Goal: Task Accomplishment & Management: Manage account settings

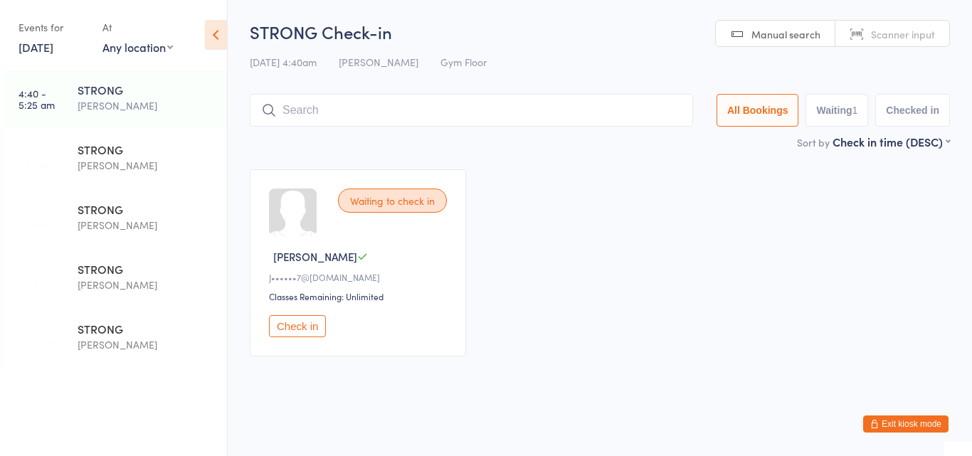
click at [286, 332] on button "Check in" at bounding box center [297, 326] width 57 height 22
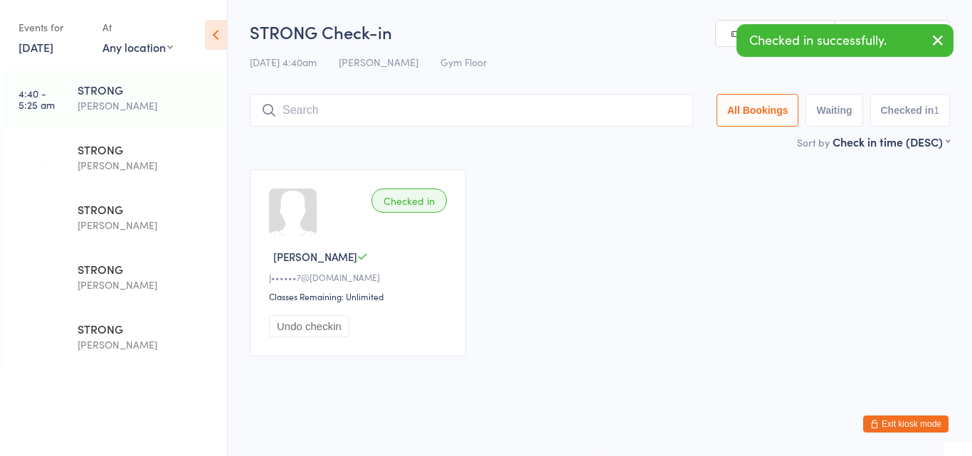
click at [336, 102] on input "search" at bounding box center [471, 110] width 443 height 33
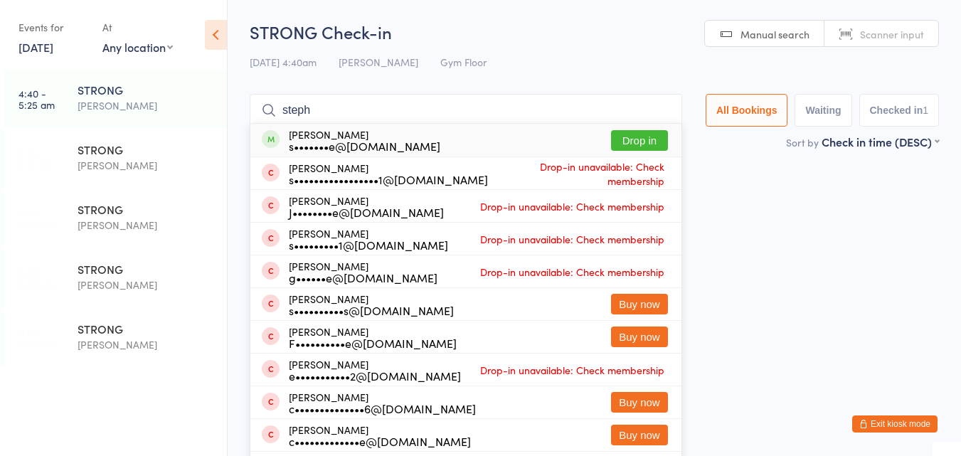
type input "steph"
click at [342, 140] on div "s•••••••e@gmail.com" at bounding box center [365, 145] width 152 height 11
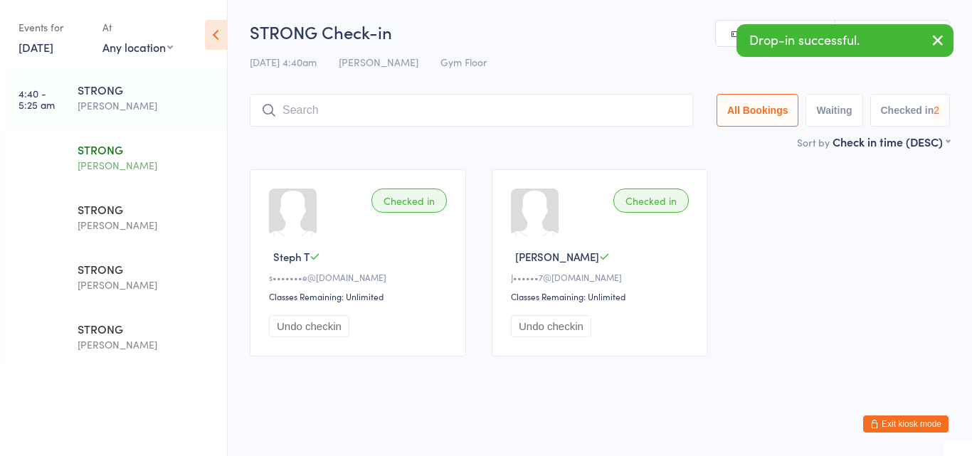
click at [117, 154] on div "STRONG" at bounding box center [146, 150] width 137 height 16
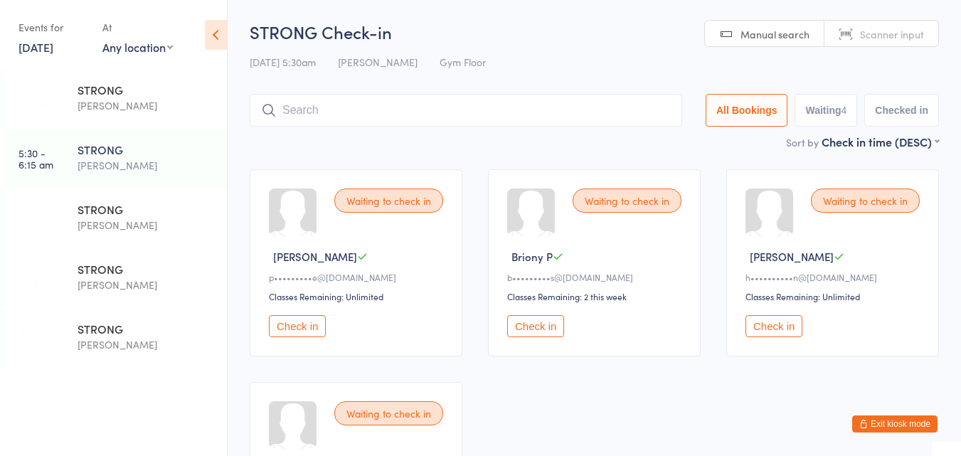
click at [534, 330] on button "Check in" at bounding box center [535, 326] width 57 height 22
click at [299, 324] on button "Check in" at bounding box center [297, 326] width 57 height 22
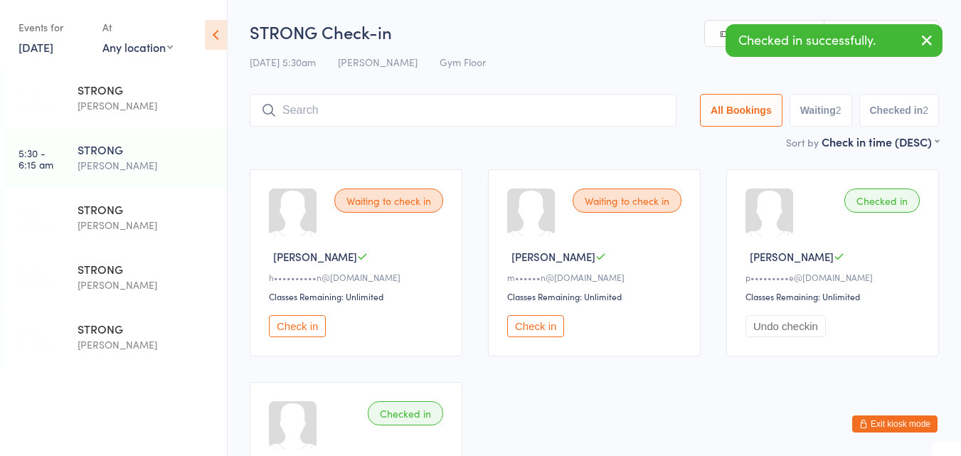
click at [335, 112] on input "search" at bounding box center [463, 110] width 427 height 33
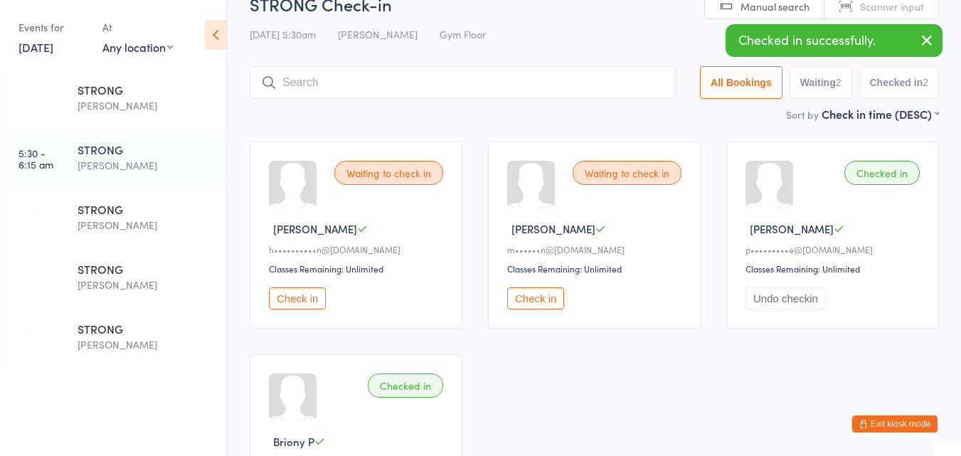
scroll to position [94, 0]
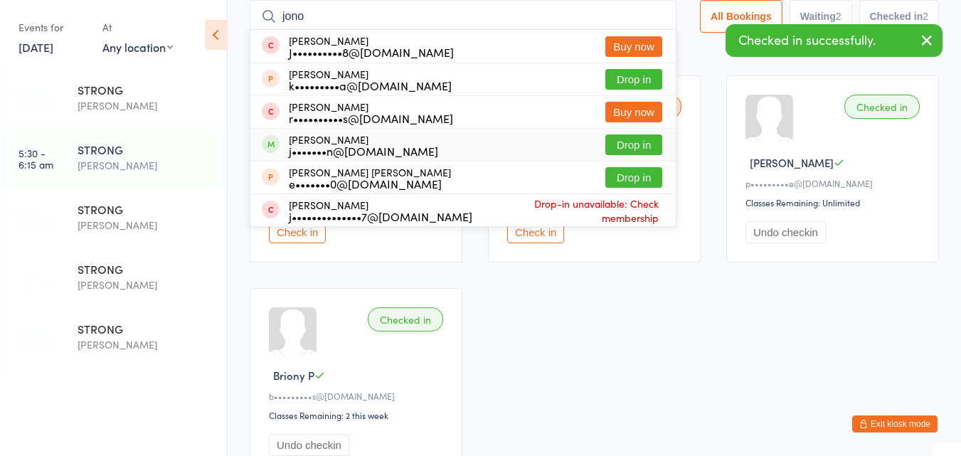
type input "jono"
click at [334, 142] on div "Jonathan Brown j•••••••n@hotmail.com" at bounding box center [363, 145] width 149 height 23
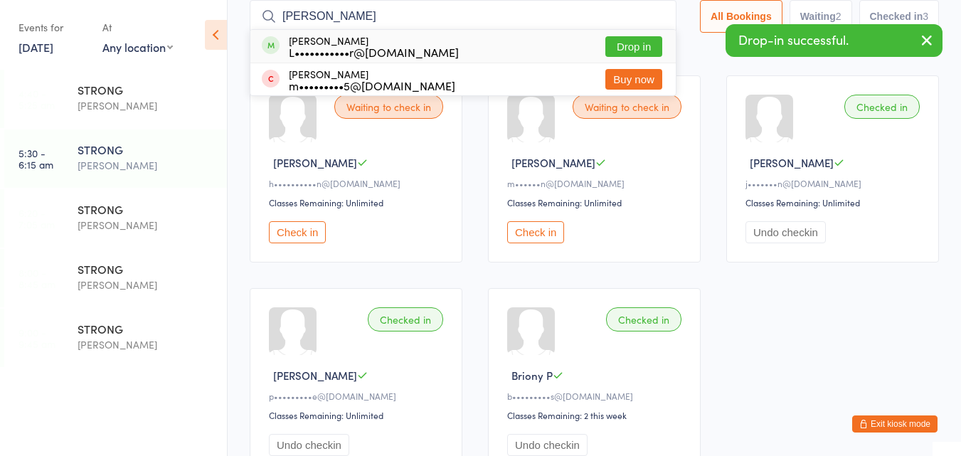
type input "lach"
click at [302, 42] on div "Lachlan Auger L•••••••••••r@hotmail.com" at bounding box center [374, 46] width 170 height 23
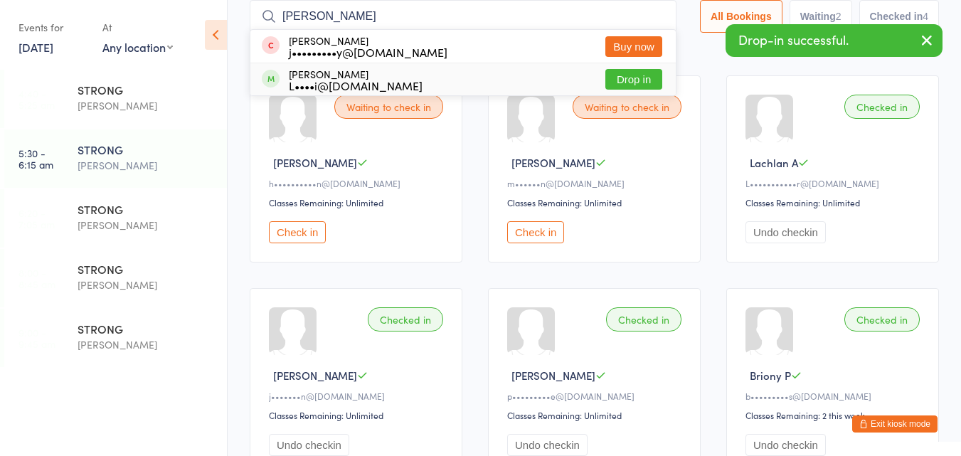
type input "jill"
click at [354, 73] on div "Jill Mathison L••••i@bigpond.net.au" at bounding box center [356, 79] width 134 height 23
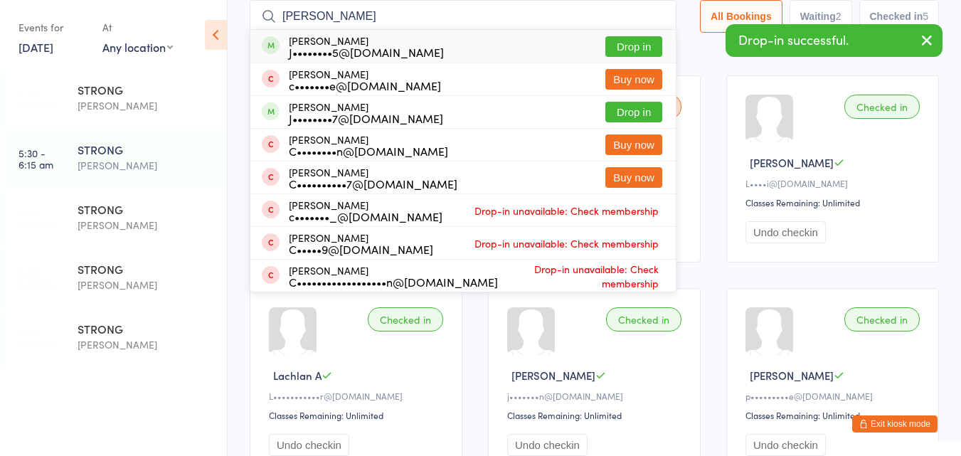
type input "carlos"
click at [368, 46] on div "J••••••••5@gmail.com" at bounding box center [366, 51] width 155 height 11
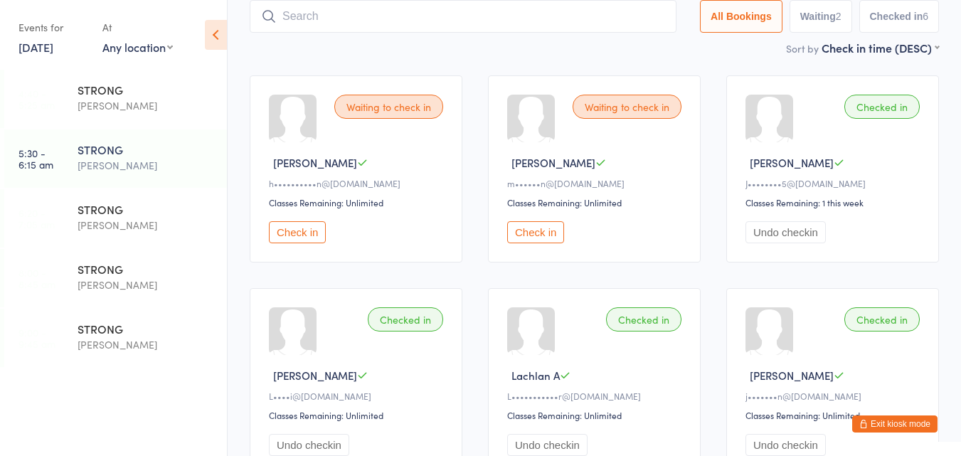
click at [292, 254] on div "Waiting to check in Hayley T h••••••••••n@gmail.com Classes Remaining: Unlimite…" at bounding box center [356, 168] width 213 height 187
click at [297, 241] on button "Check in" at bounding box center [297, 232] width 57 height 22
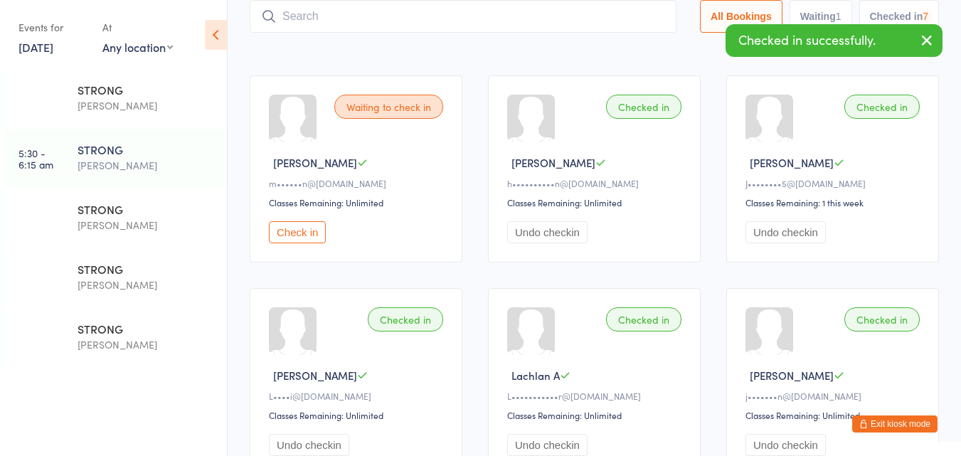
click at [297, 241] on button "Check in" at bounding box center [297, 232] width 57 height 22
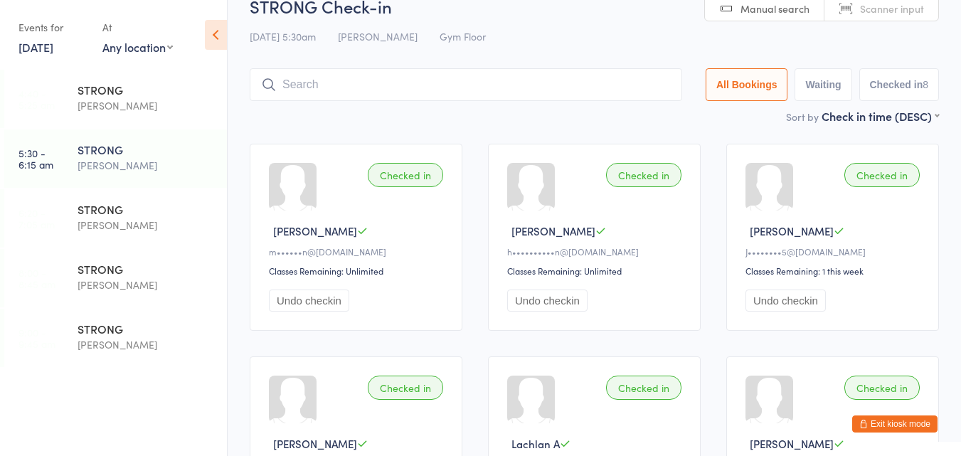
scroll to position [23, 0]
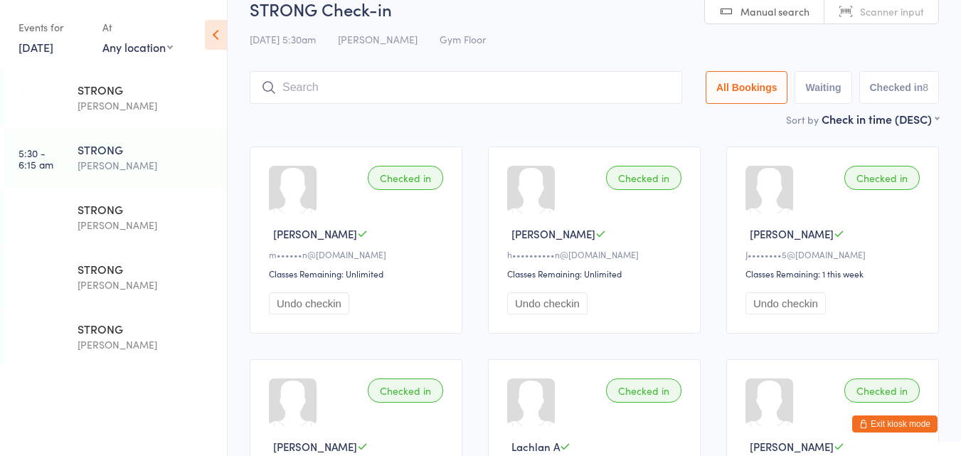
click at [402, 93] on input "search" at bounding box center [466, 87] width 432 height 33
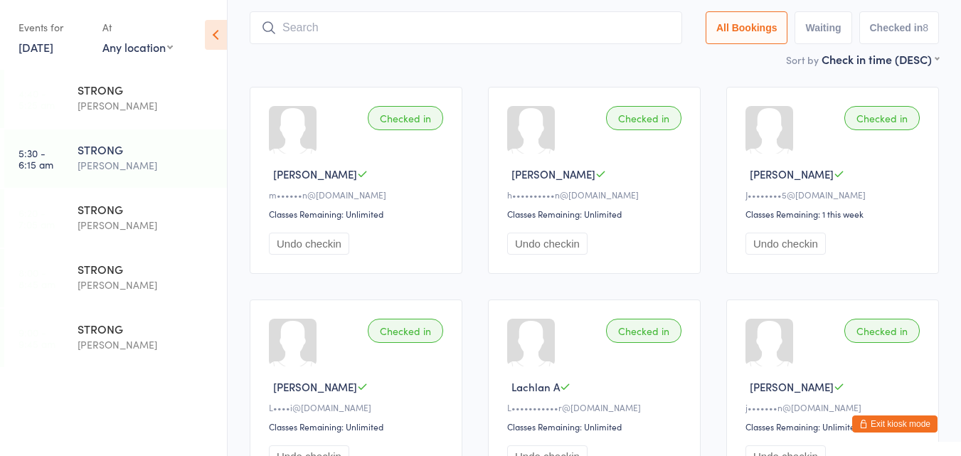
scroll to position [94, 0]
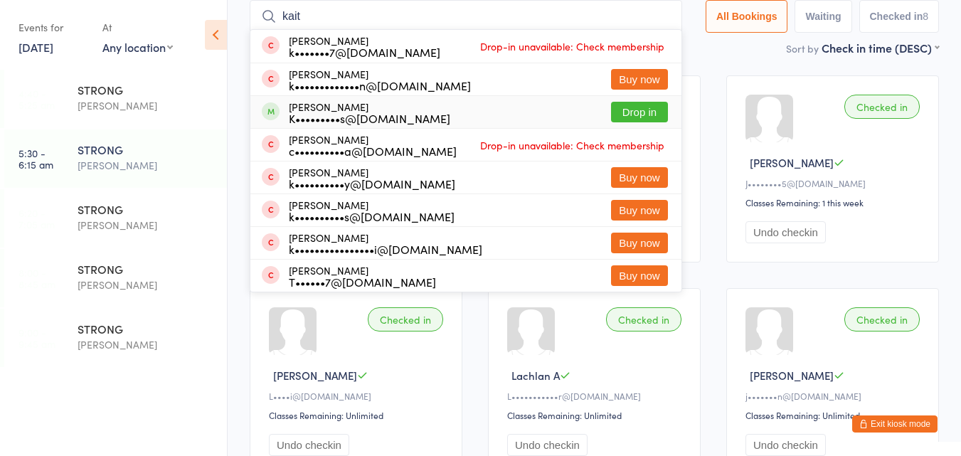
type input "kait"
click at [513, 105] on div "Kaitlin Brier-Mills K•••••••••s@gmail.com Drop in" at bounding box center [465, 112] width 431 height 32
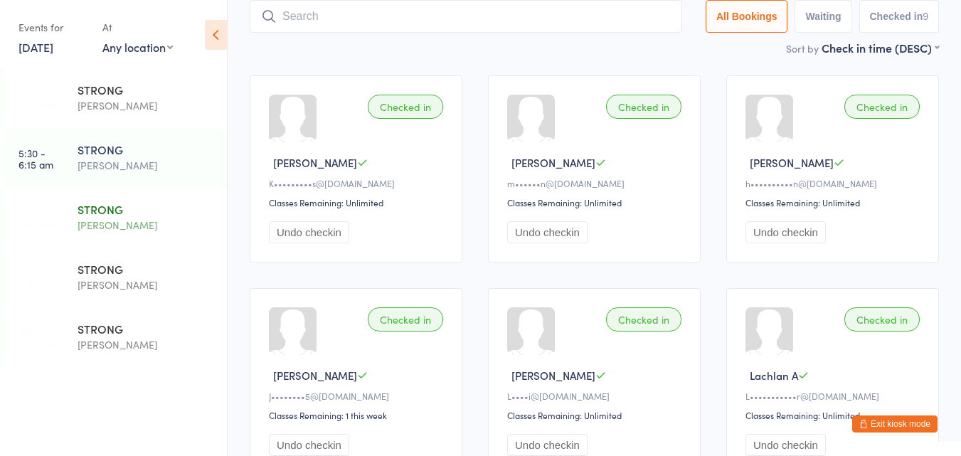
click at [115, 218] on div "[PERSON_NAME]" at bounding box center [146, 225] width 137 height 16
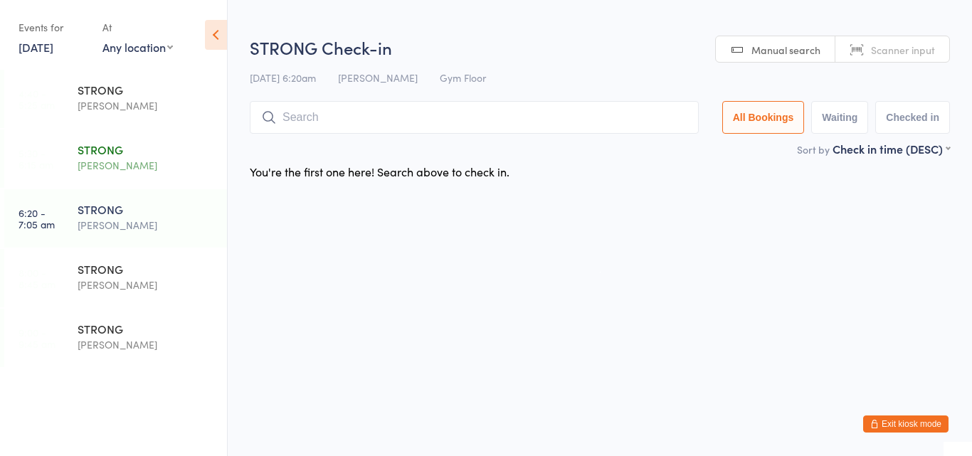
click at [113, 152] on div "STRONG" at bounding box center [146, 150] width 137 height 16
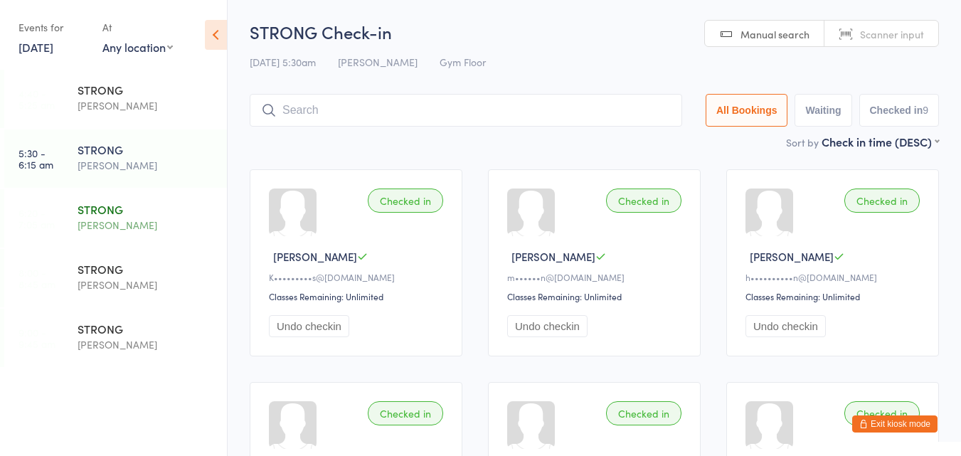
click at [114, 213] on div "STRONG" at bounding box center [146, 209] width 137 height 16
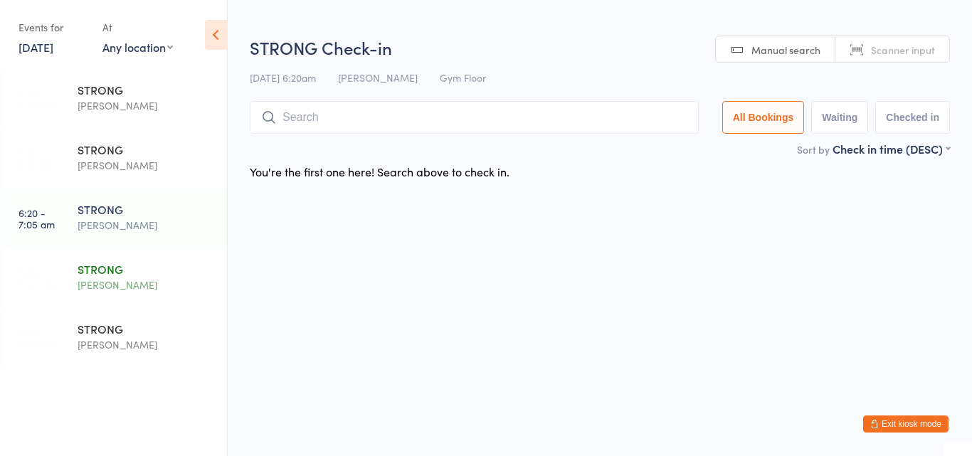
click at [115, 289] on div "[PERSON_NAME]" at bounding box center [146, 285] width 137 height 16
click at [115, 339] on div "[PERSON_NAME]" at bounding box center [146, 344] width 137 height 16
click at [104, 163] on div "[PERSON_NAME]" at bounding box center [146, 165] width 137 height 16
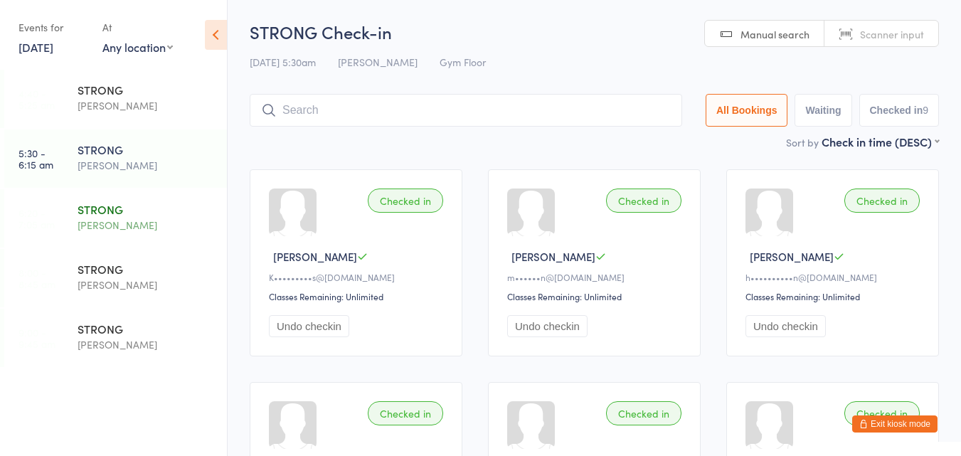
click at [102, 237] on div "STRONG Harry Turner" at bounding box center [152, 217] width 149 height 56
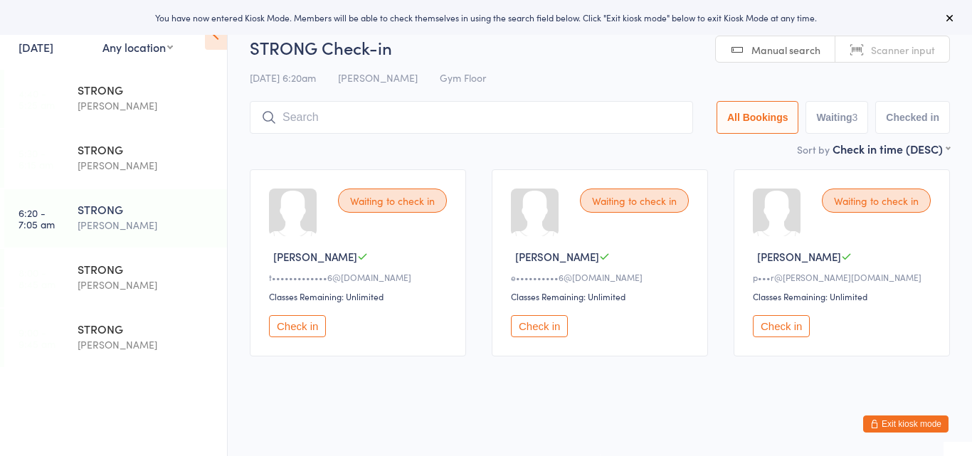
click at [533, 328] on button "Check in" at bounding box center [539, 326] width 57 height 22
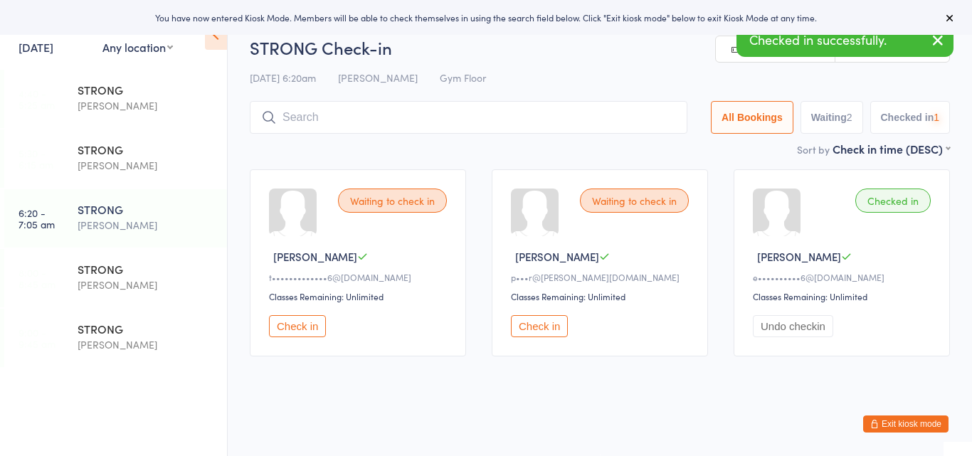
click at [533, 328] on button "Check in" at bounding box center [539, 326] width 57 height 22
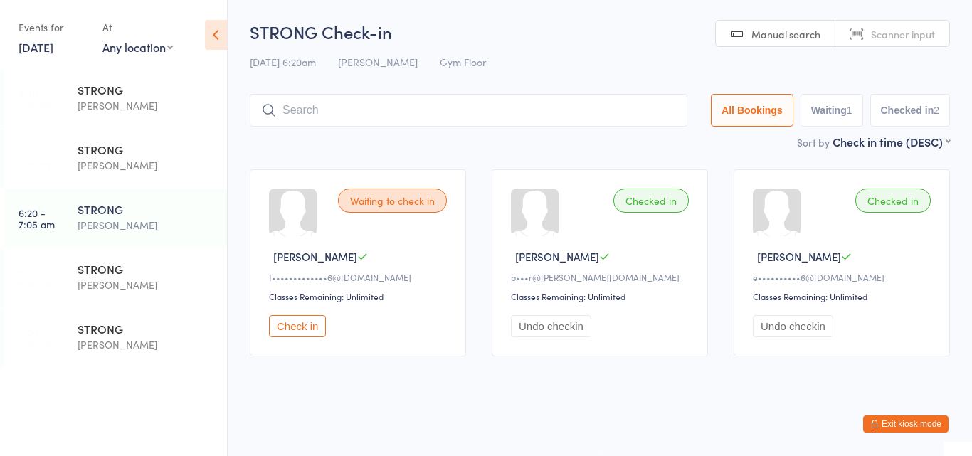
click at [896, 425] on button "Exit kiosk mode" at bounding box center [905, 423] width 85 height 17
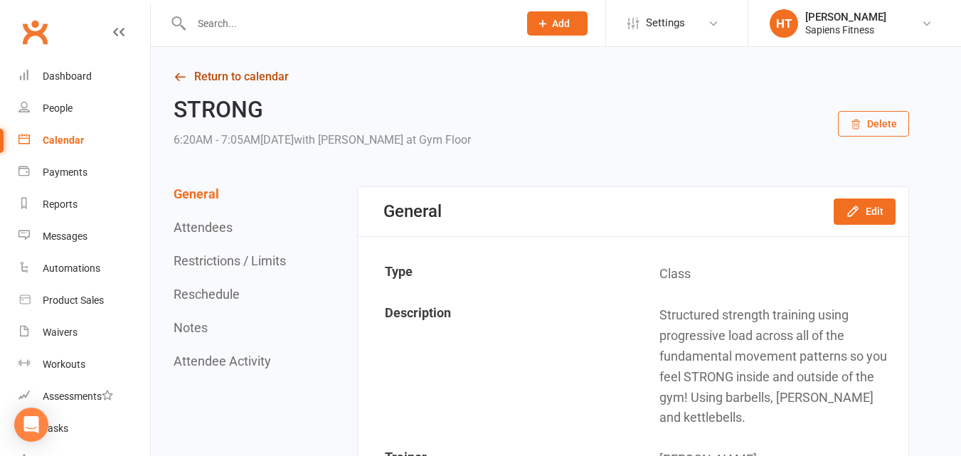
click at [260, 78] on link "Return to calendar" at bounding box center [542, 77] width 736 height 20
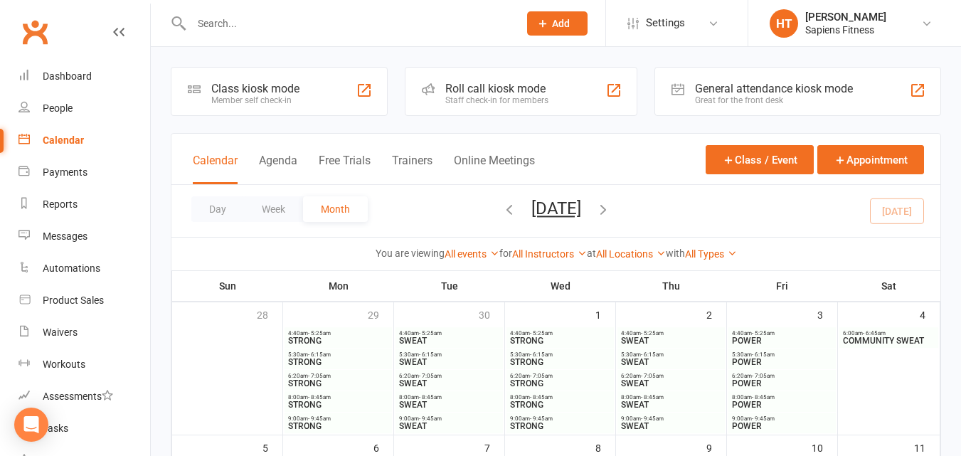
click at [508, 105] on div "Staff check-in for members" at bounding box center [496, 100] width 103 height 10
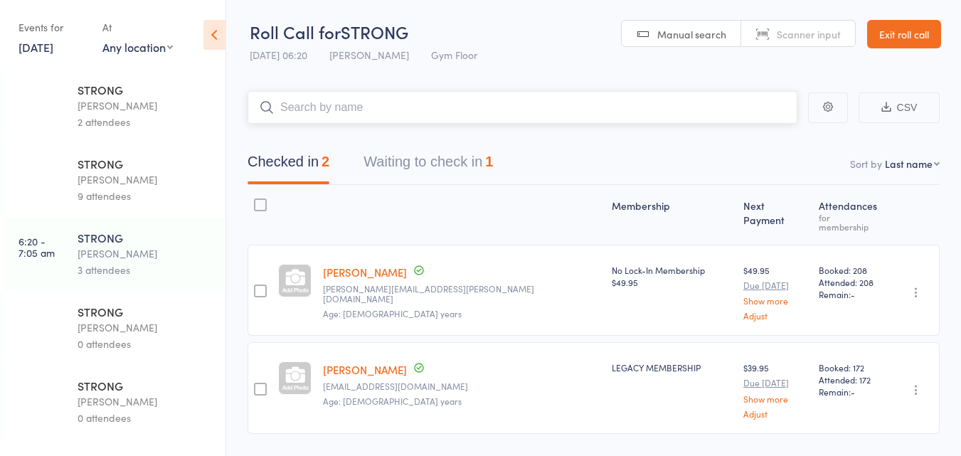
click at [419, 161] on button "Waiting to check in 1" at bounding box center [427, 166] width 129 height 38
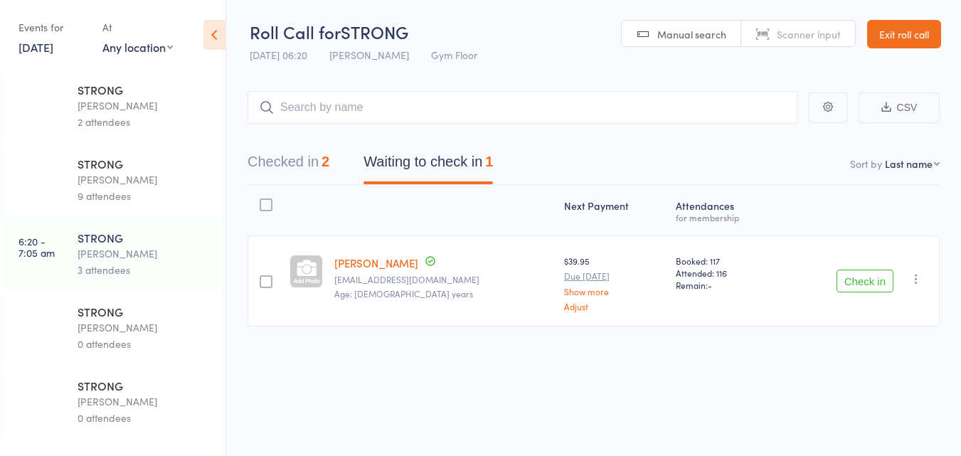
click at [915, 280] on icon "button" at bounding box center [916, 279] width 14 height 14
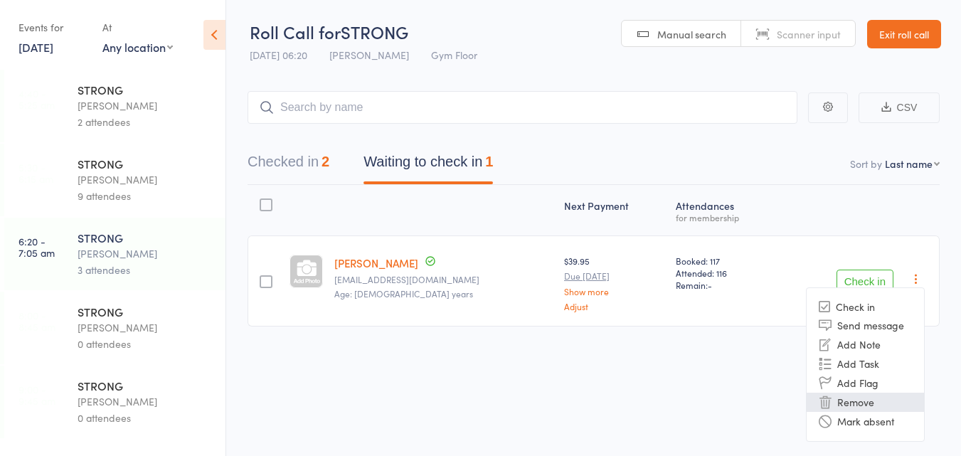
click at [877, 393] on li "Remove" at bounding box center [865, 402] width 117 height 19
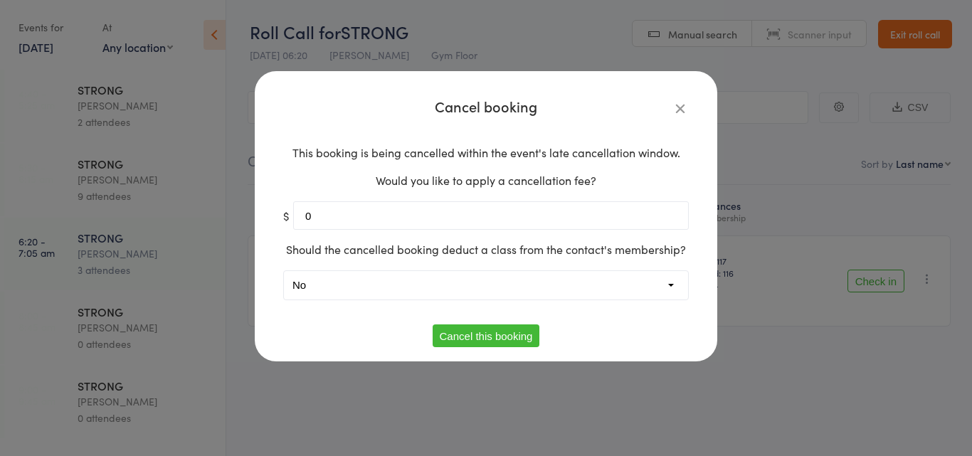
click at [472, 336] on button "Cancel this booking" at bounding box center [485, 335] width 107 height 23
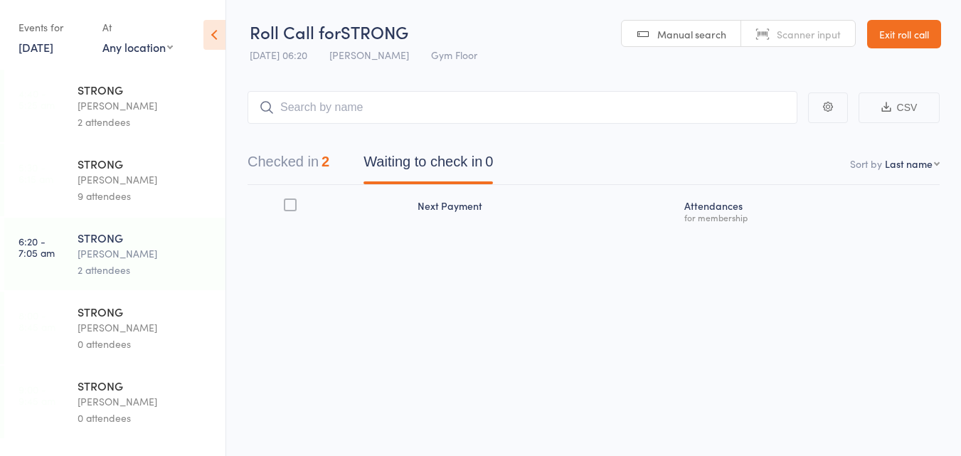
click at [922, 33] on link "Exit roll call" at bounding box center [904, 34] width 74 height 28
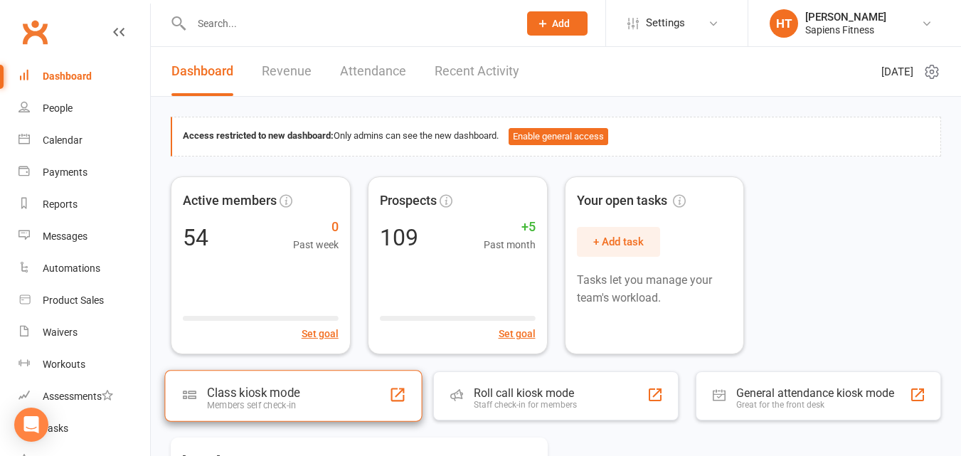
click at [276, 393] on div "Class kiosk mode" at bounding box center [253, 393] width 92 height 14
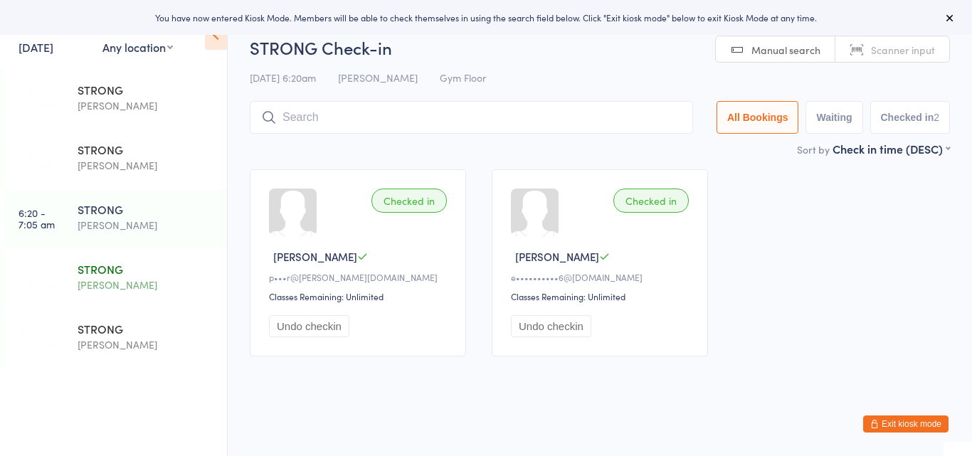
click at [149, 288] on div "[PERSON_NAME]" at bounding box center [146, 285] width 137 height 16
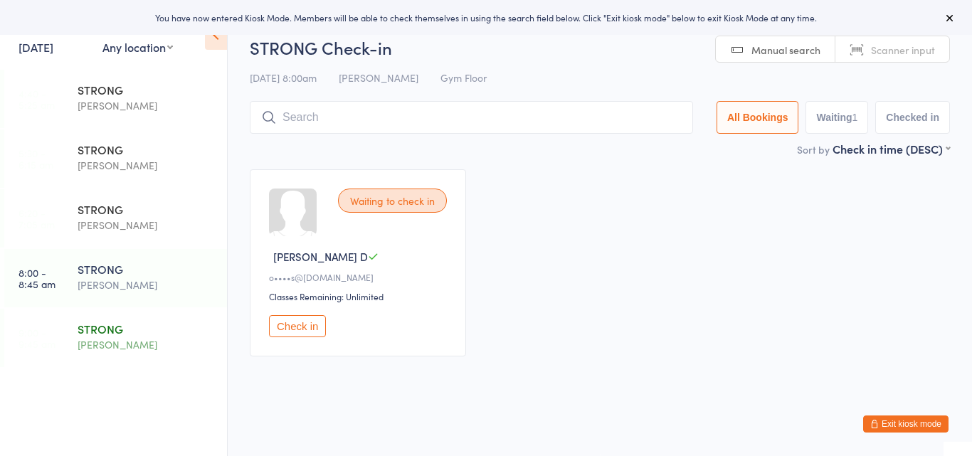
click at [135, 322] on div "STRONG" at bounding box center [146, 329] width 137 height 16
